Goal: Transaction & Acquisition: Book appointment/travel/reservation

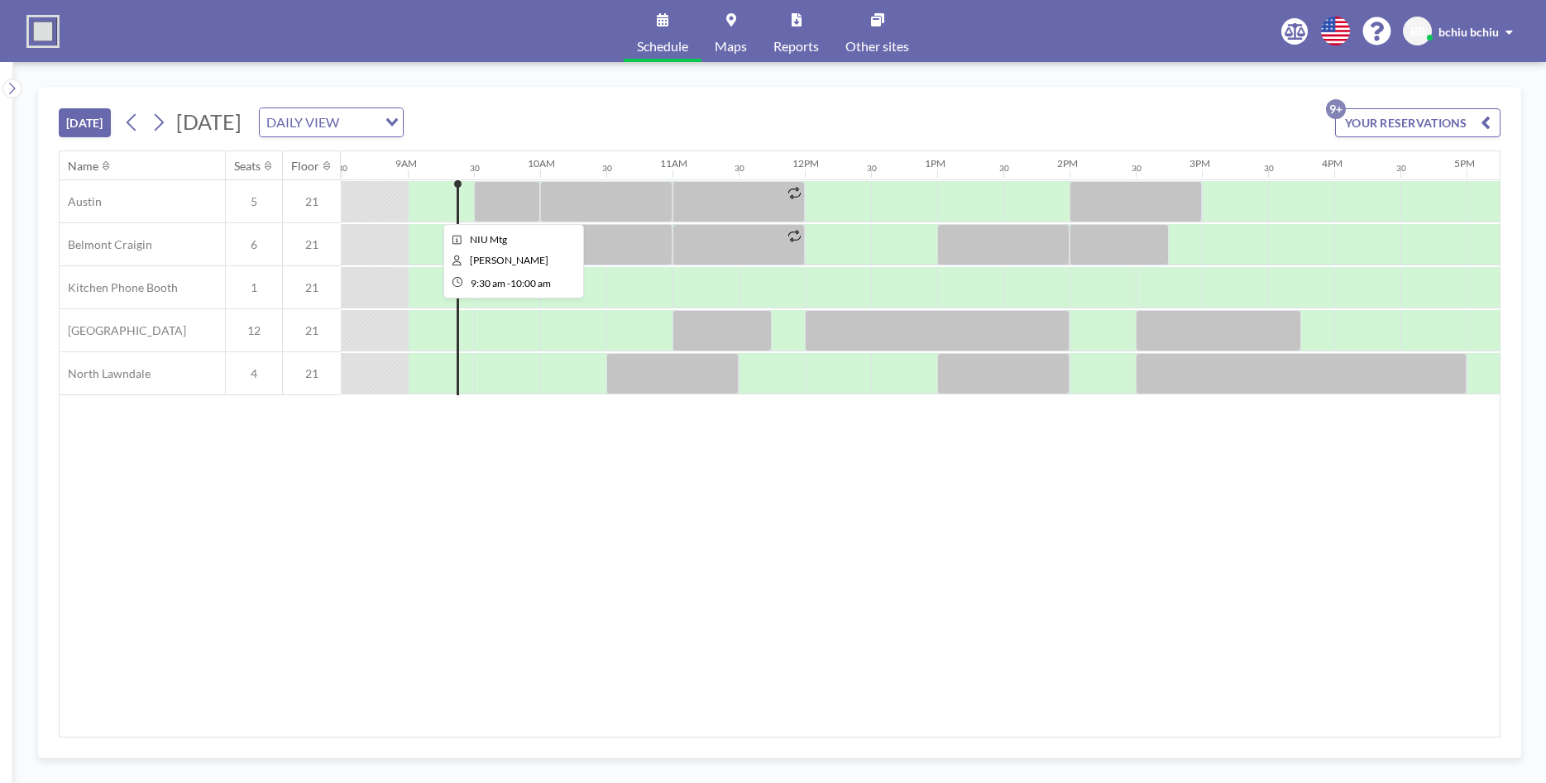
scroll to position [0, 1125]
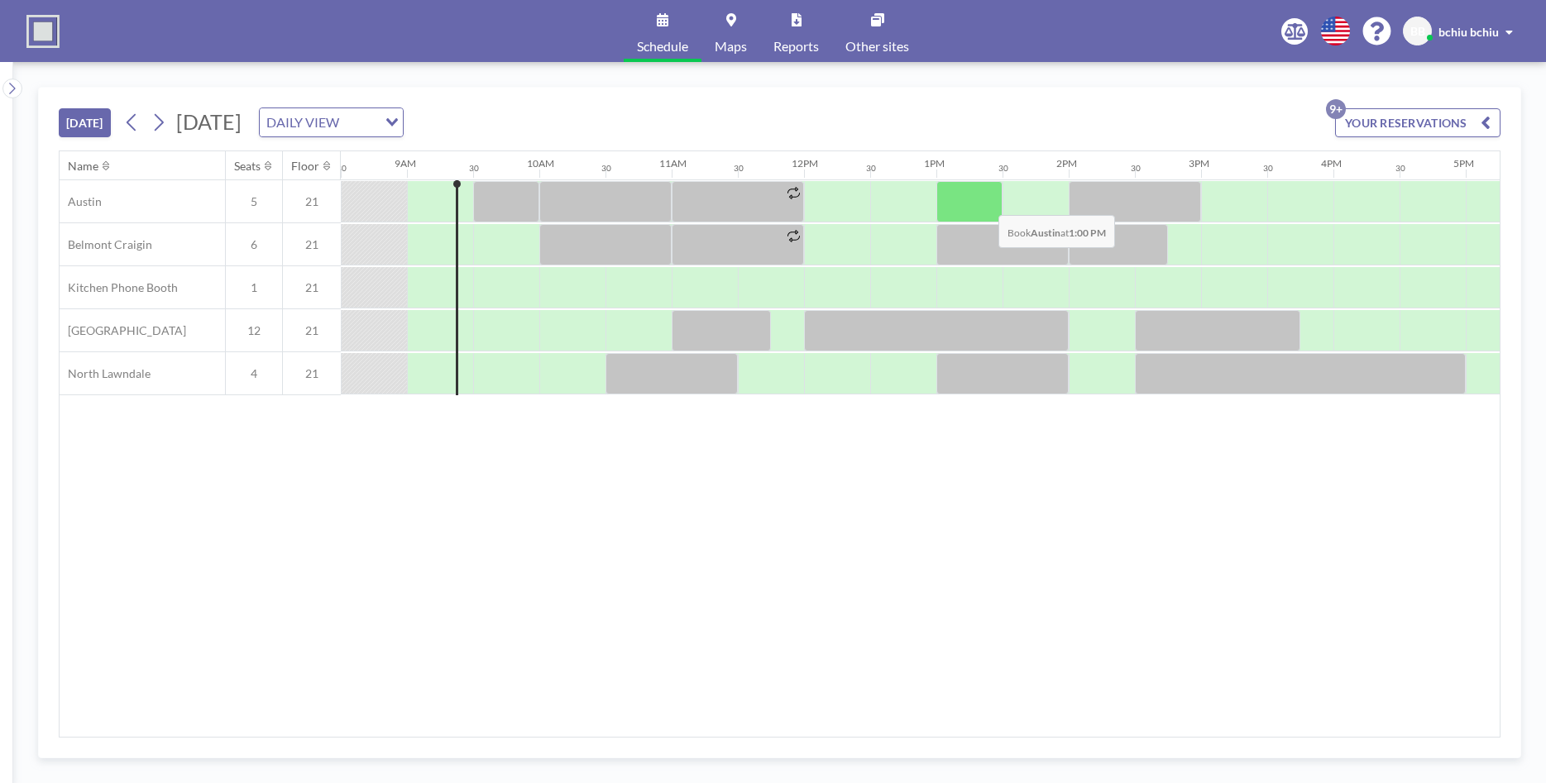
click at [985, 203] on div at bounding box center [969, 201] width 66 height 41
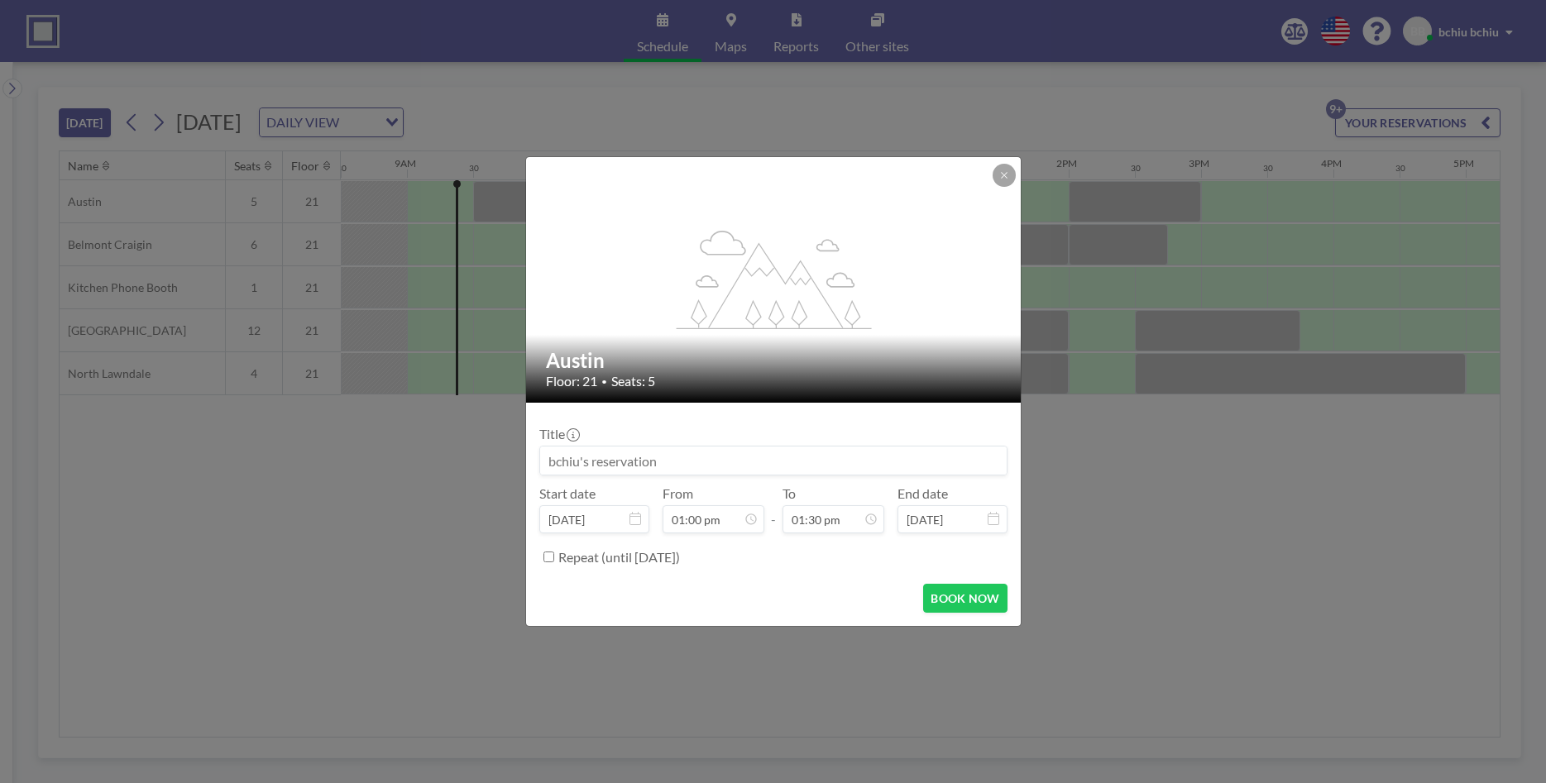
click at [714, 459] on input at bounding box center [773, 461] width 466 height 28
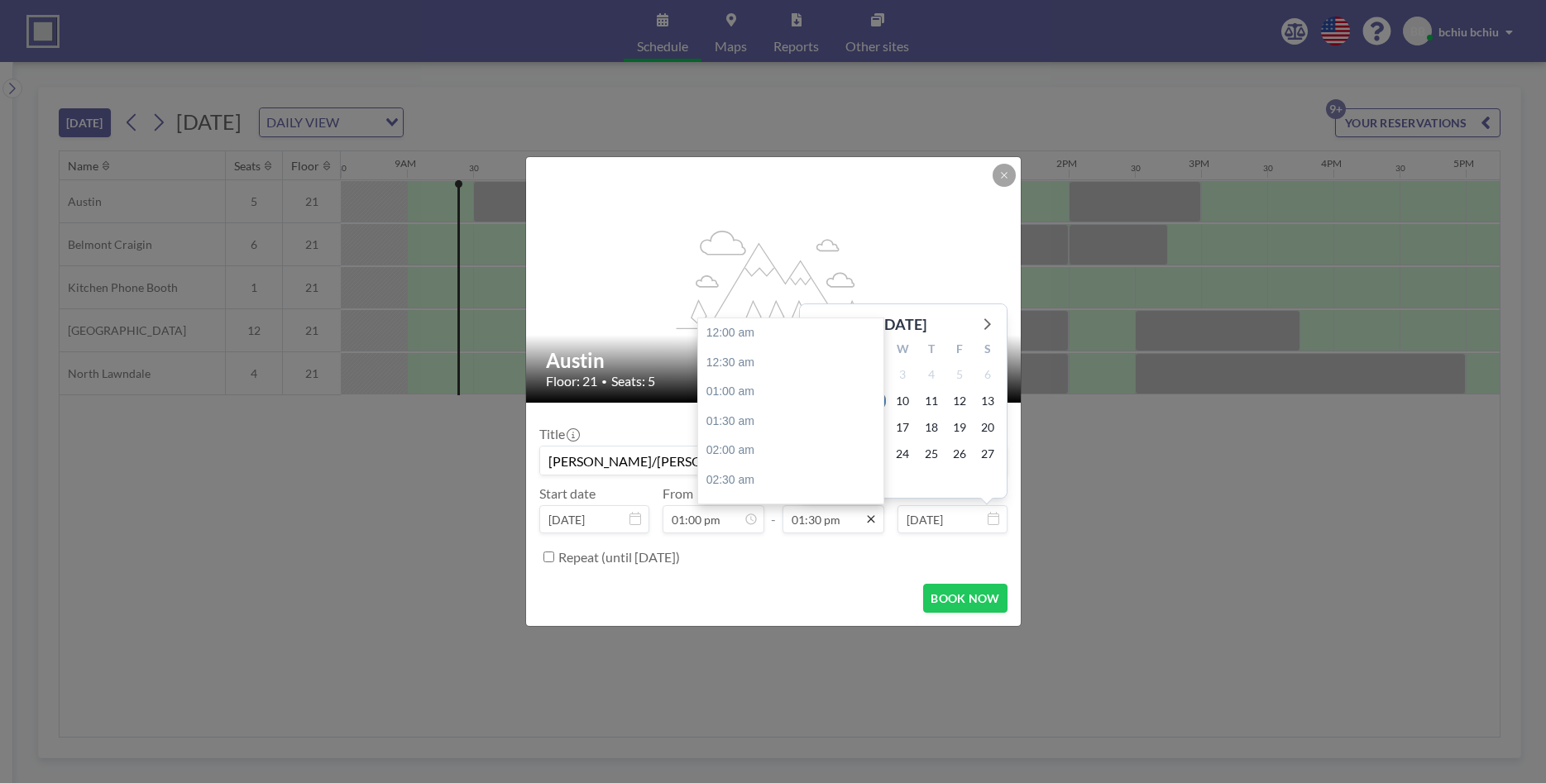
scroll to position [795, 0]
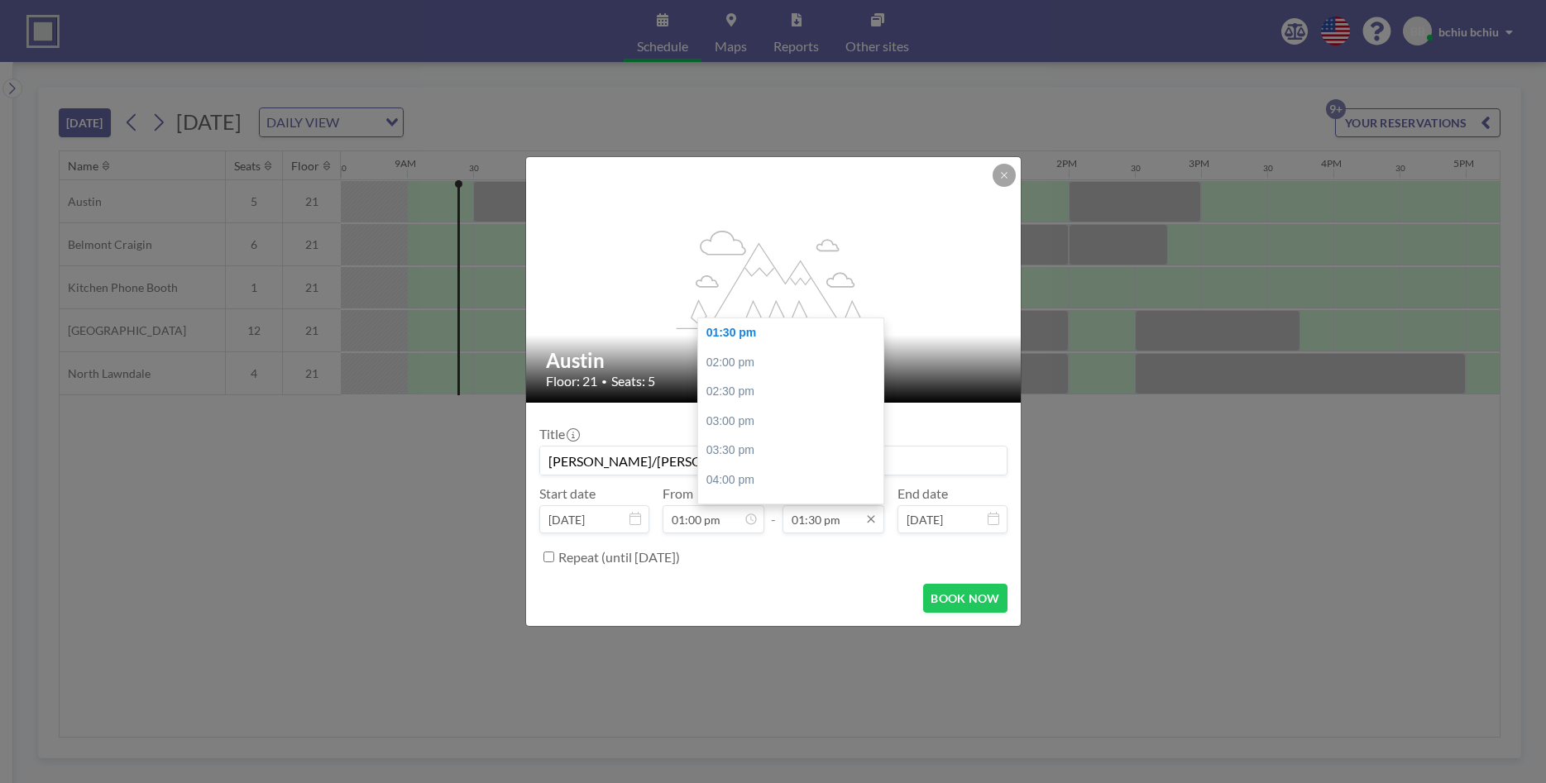
type input "[PERSON_NAME]/[PERSON_NAME]"
click at [825, 526] on input "01:30 pm" at bounding box center [833, 519] width 102 height 28
click at [731, 367] on div "02:00 pm" at bounding box center [790, 363] width 185 height 30
type input "02:00 pm"
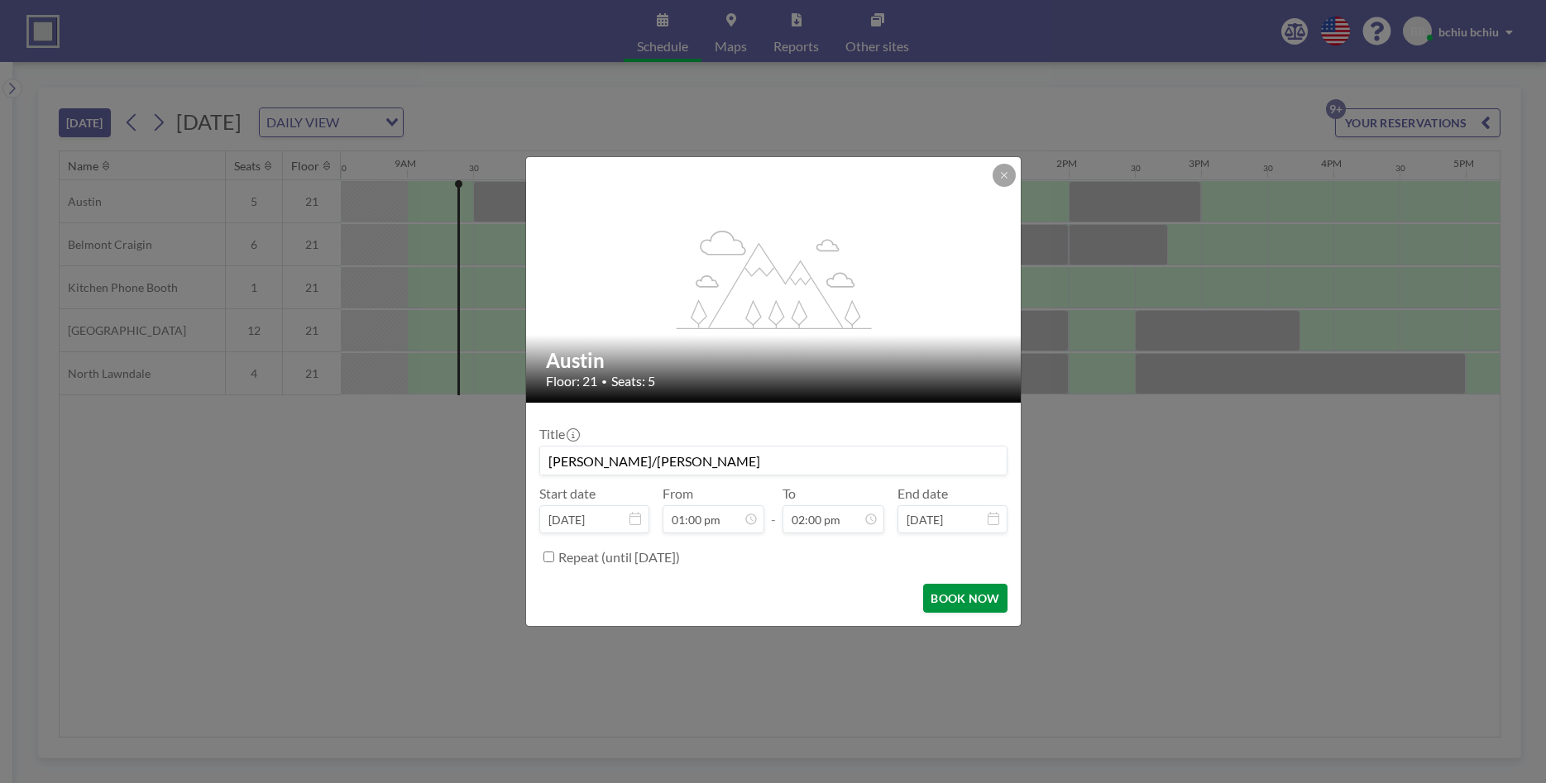
click at [957, 604] on button "BOOK NOW" at bounding box center [965, 598] width 84 height 29
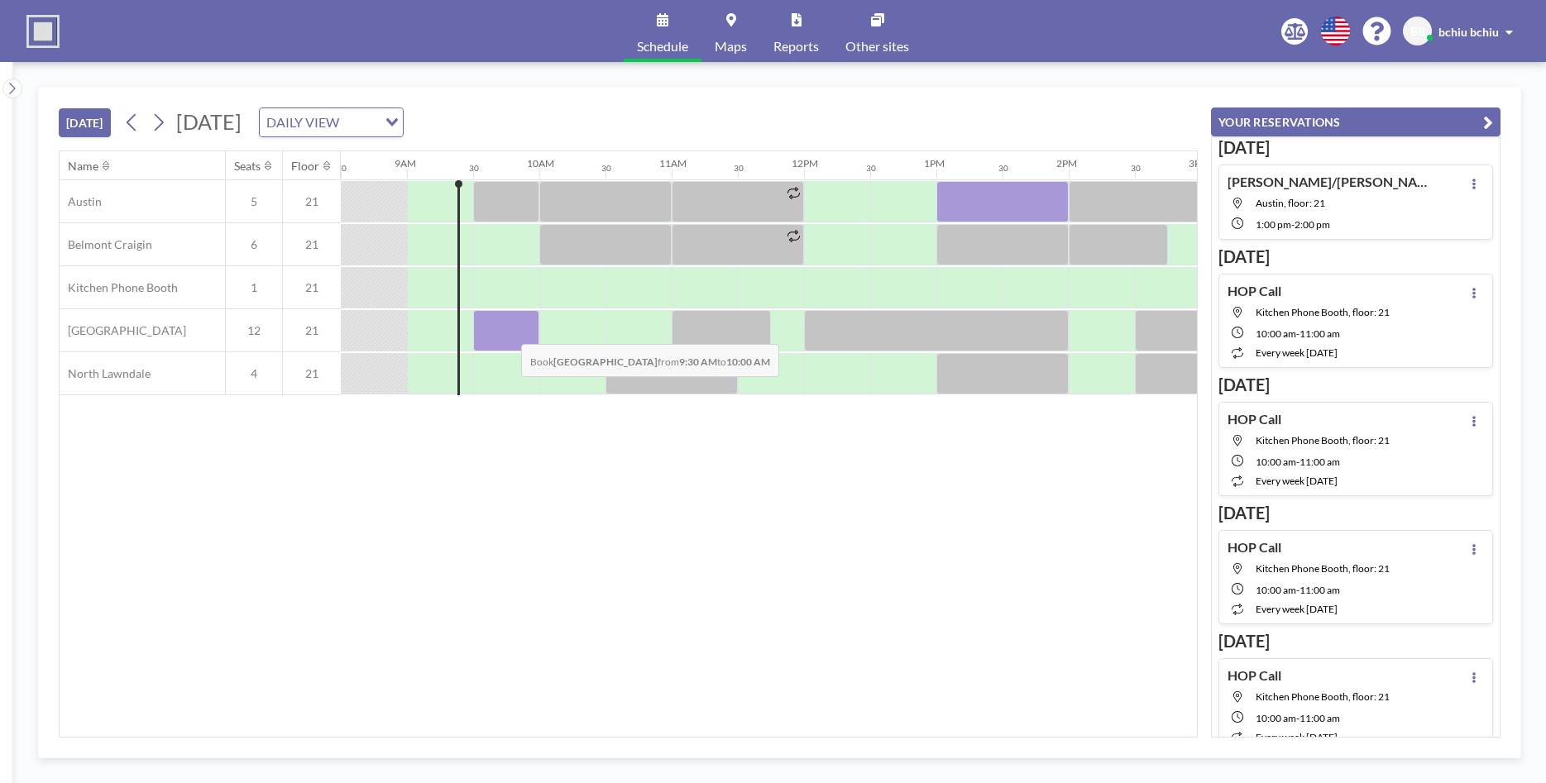
click at [508, 332] on div at bounding box center [506, 330] width 66 height 41
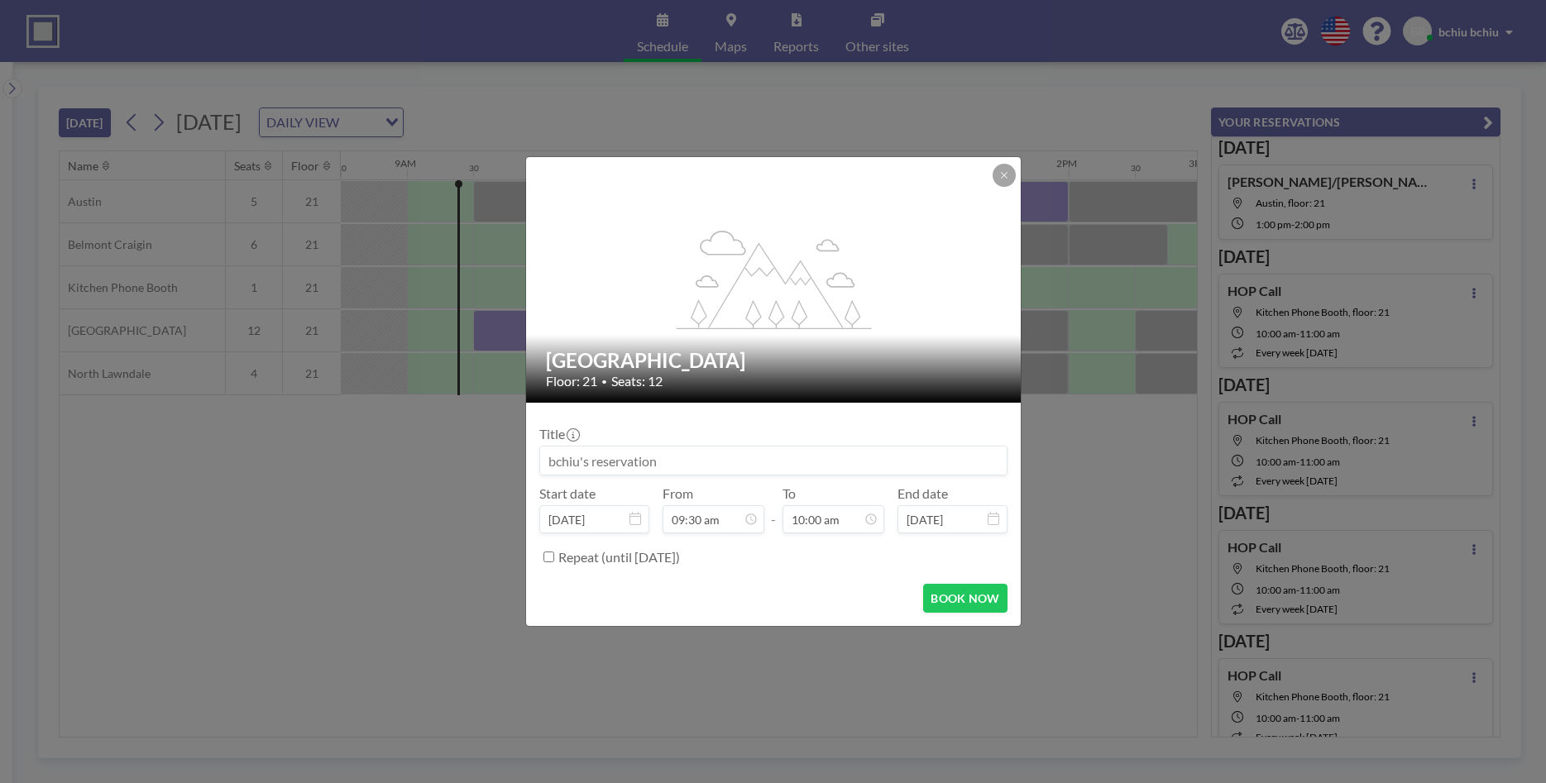
click at [681, 457] on input at bounding box center [773, 461] width 466 height 28
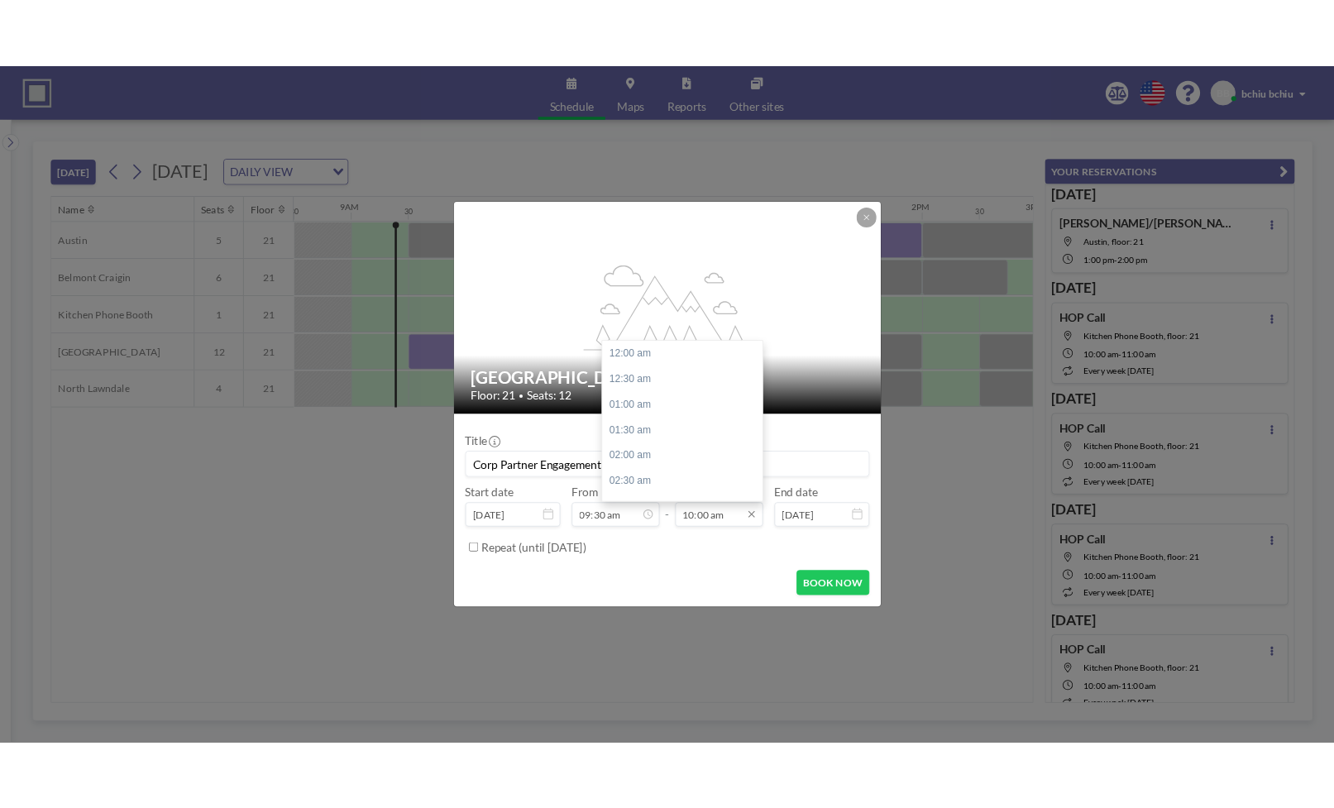
scroll to position [589, 0]
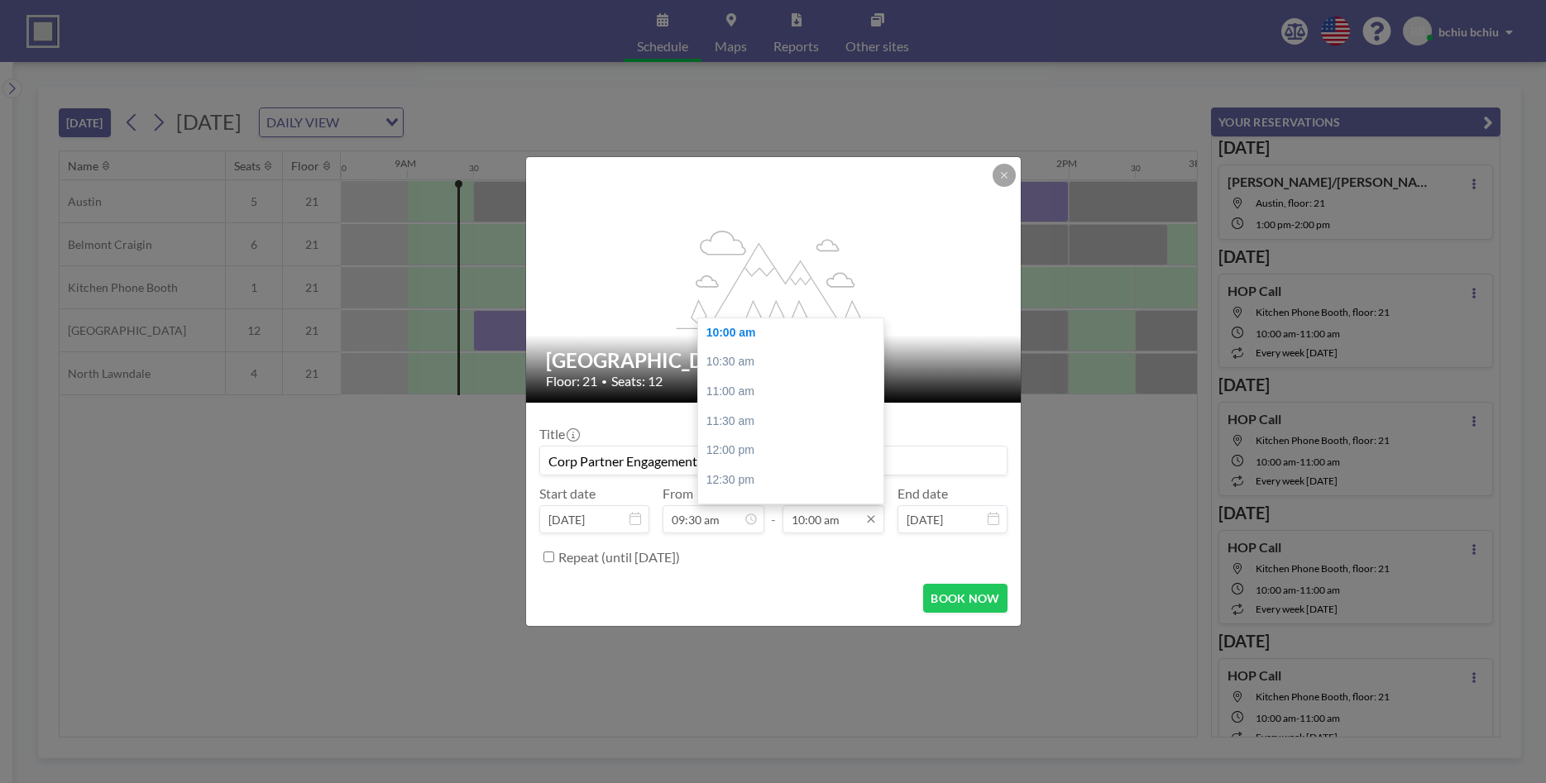
type input "Corp Partner Engagement"
click at [819, 517] on input "10:00 am" at bounding box center [833, 519] width 102 height 28
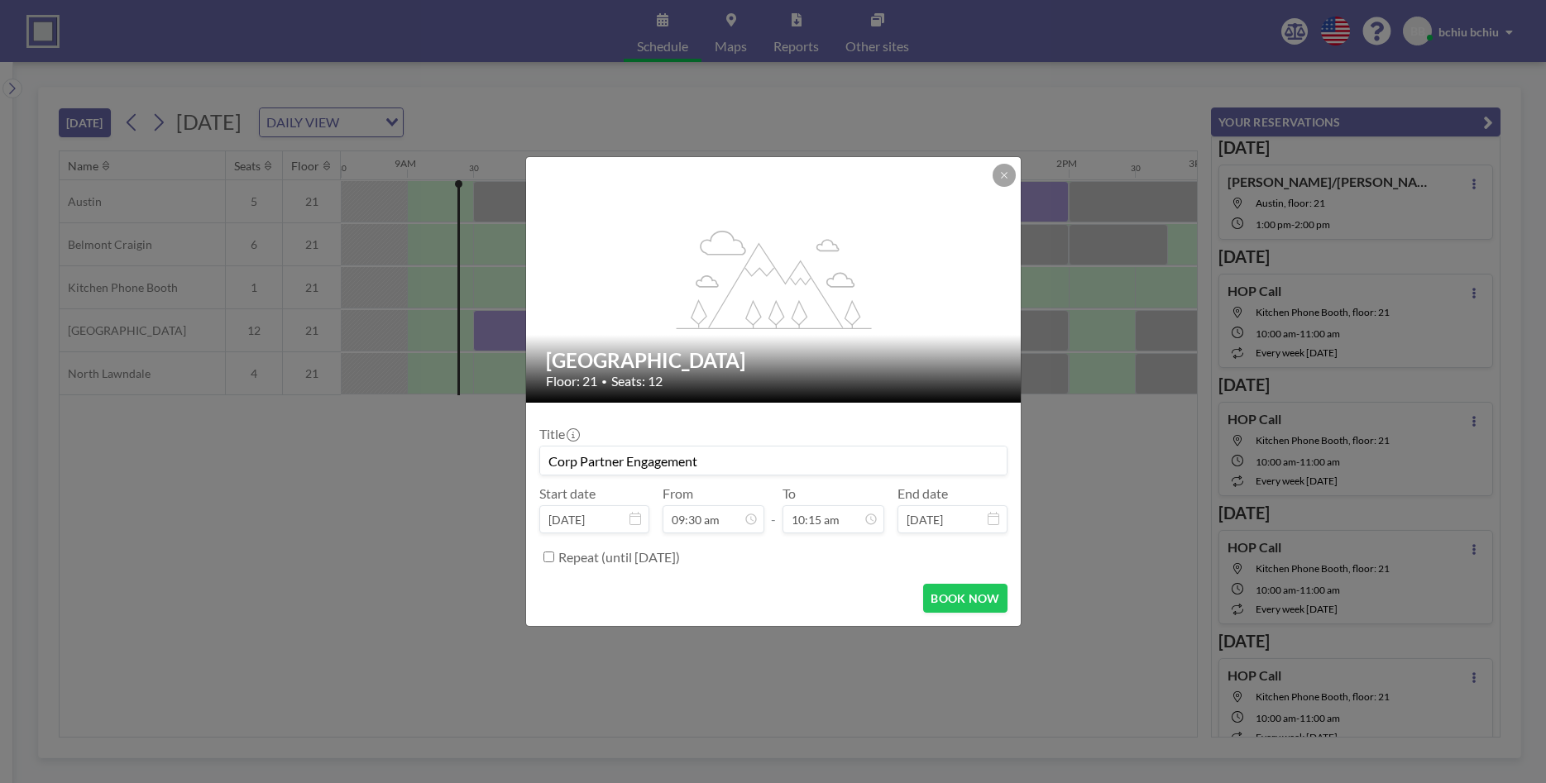
type input "10:15 am"
type input "Corp Partner Engagement"
click at [840, 564] on div "Repeat (until [DATE])" at bounding box center [782, 556] width 449 height 27
click at [957, 605] on button "BOOK NOW" at bounding box center [965, 598] width 84 height 29
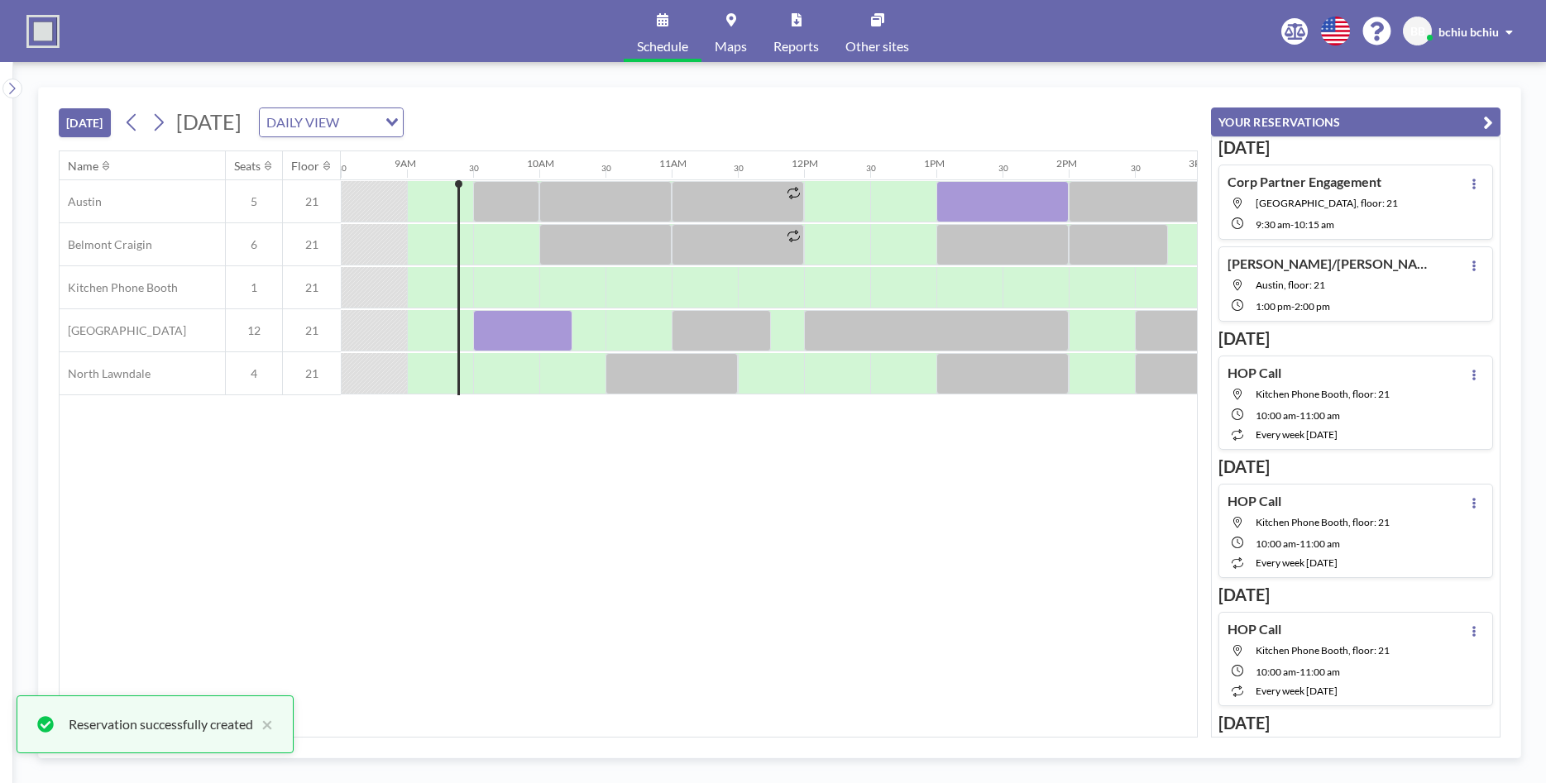
click at [635, 611] on div "Name Seats Floor 12AM 30 1AM 30 2AM 30 3AM 30 4AM 30 5AM 30 6AM 30 7AM 30 8AM 3…" at bounding box center [628, 444] width 1137 height 586
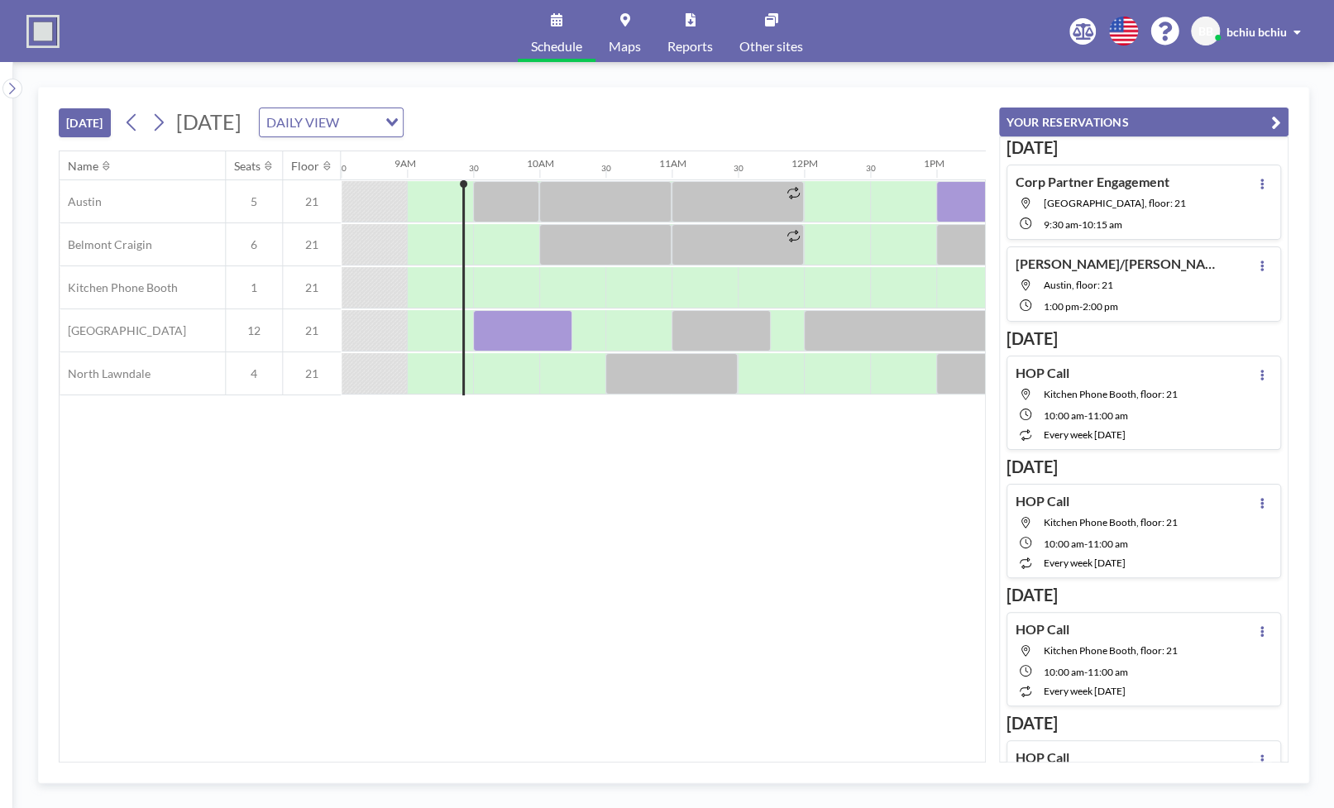
click at [271, 512] on div "Name Seats Floor 12AM 30 1AM 30 2AM 30 3AM 30 4AM 30 5AM 30 6AM 30 7AM 30 8AM 3…" at bounding box center [523, 456] width 926 height 610
